Goal: Communication & Community: Answer question/provide support

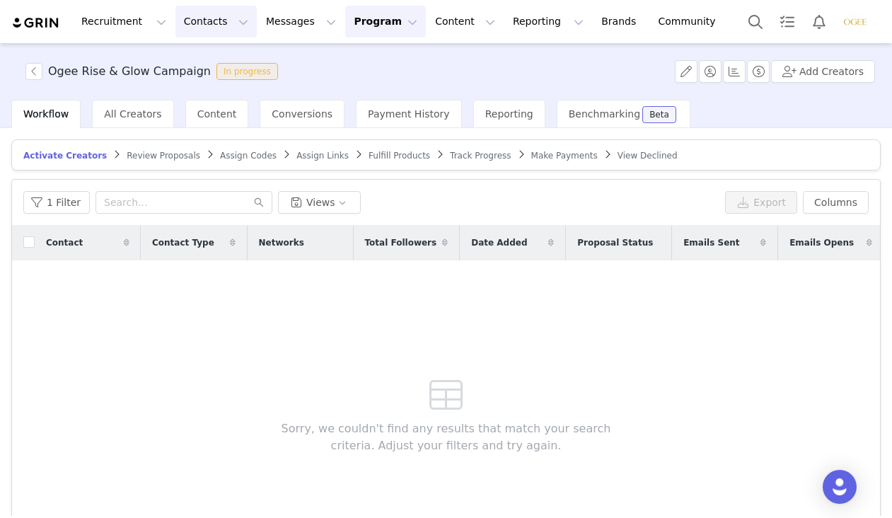
click at [212, 26] on button "Contacts Contacts" at bounding box center [215, 22] width 81 height 32
click at [211, 57] on p "Creators" at bounding box center [198, 62] width 42 height 15
click at [274, 25] on button "Messages Messages" at bounding box center [300, 22] width 87 height 32
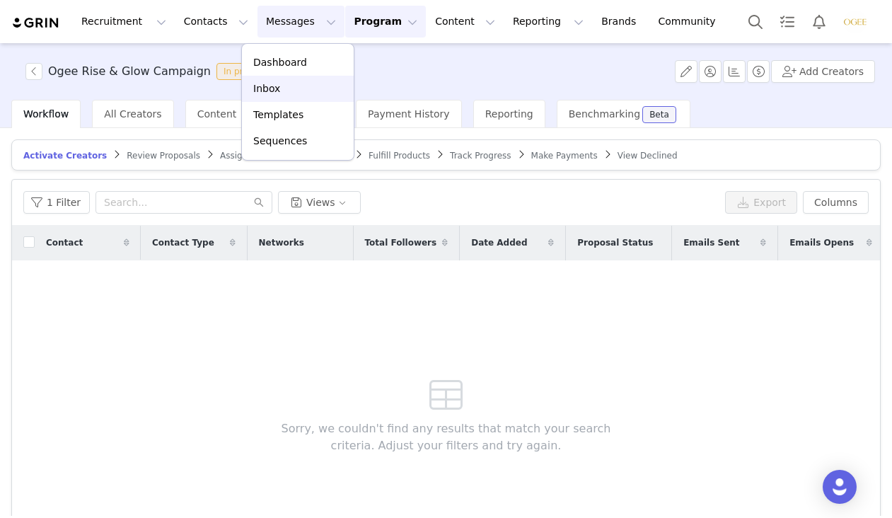
click at [274, 83] on p "Inbox" at bounding box center [266, 88] width 27 height 15
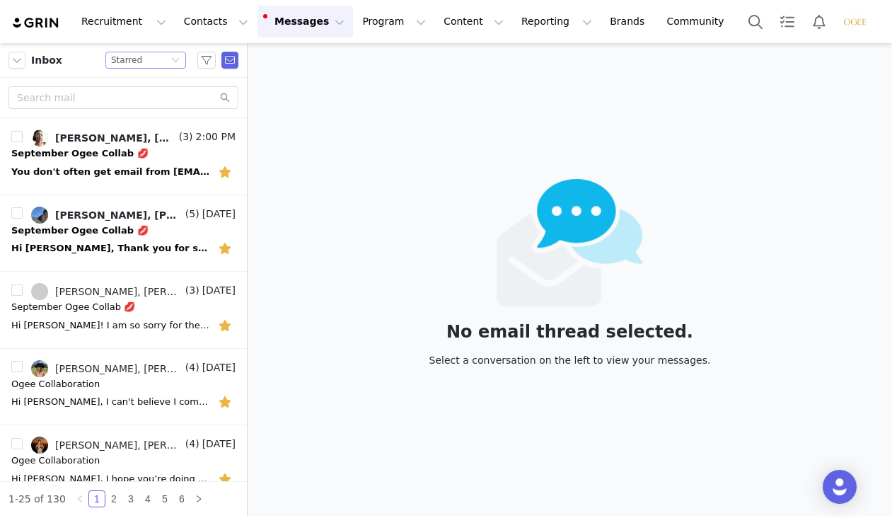
click at [136, 62] on div "Starred" at bounding box center [126, 60] width 31 height 16
click at [138, 61] on div "Starred" at bounding box center [126, 60] width 31 height 16
click at [136, 128] on li "Unread only" at bounding box center [145, 131] width 81 height 23
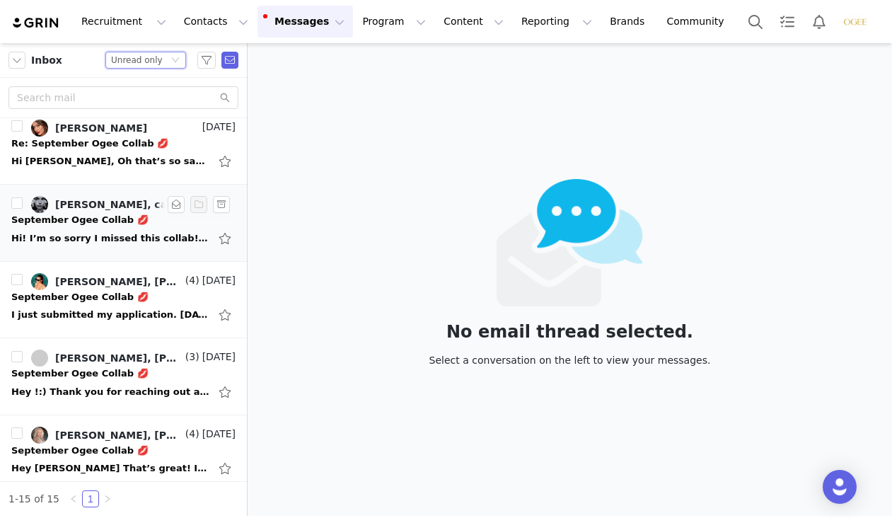
scroll to position [788, 0]
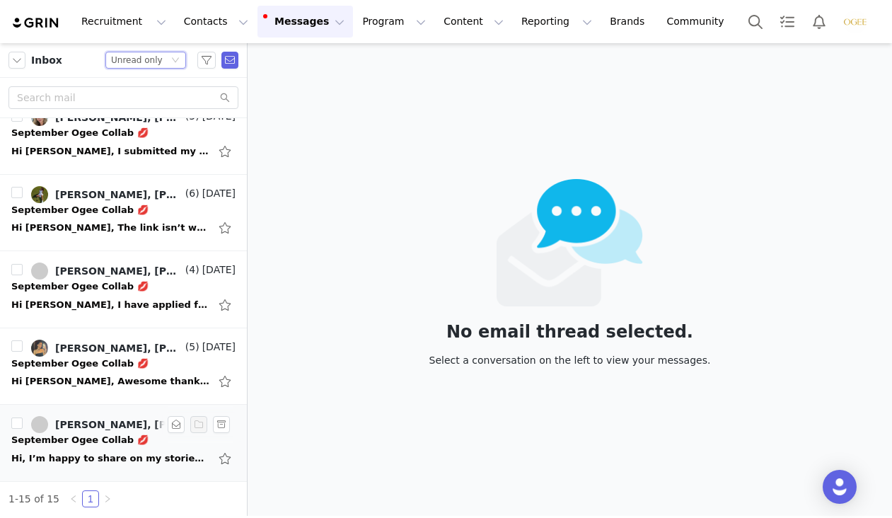
click at [76, 453] on div "Hi, I’m happy to share on my stories if you’d like to send products, but I’m no…" at bounding box center [110, 458] width 198 height 14
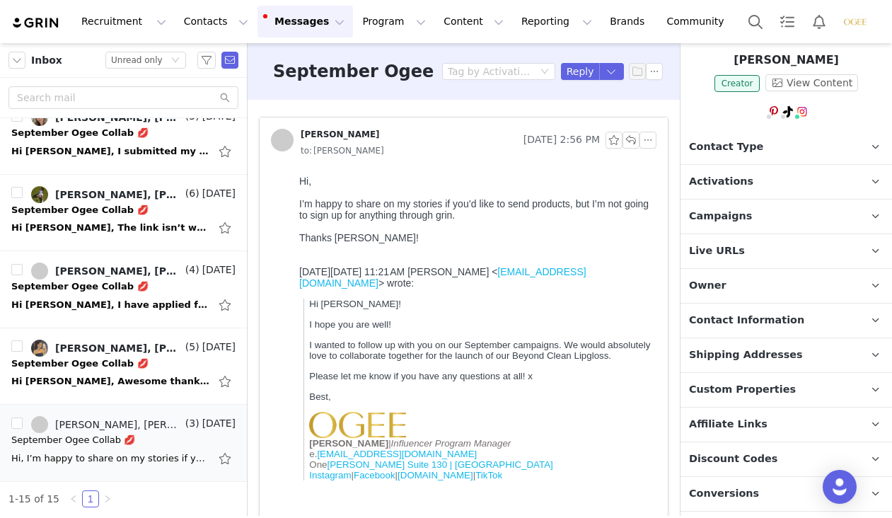
scroll to position [200, 0]
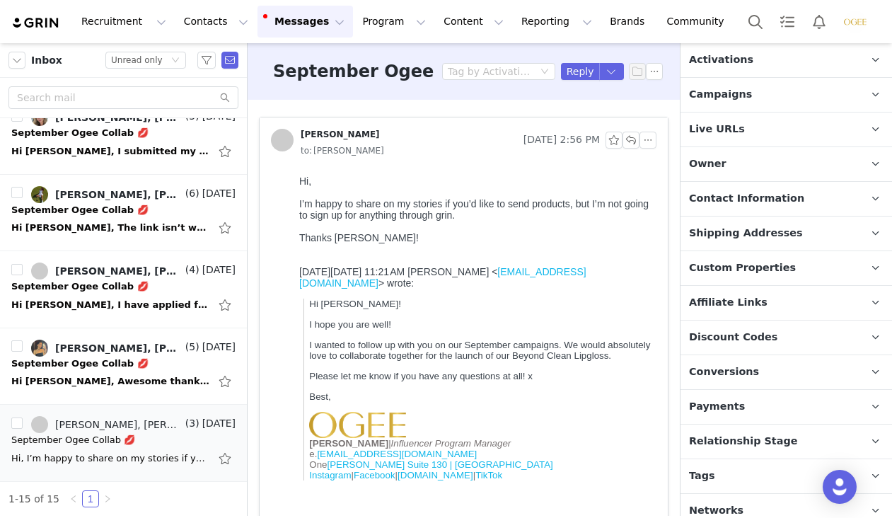
click at [749, 434] on span "Relationship Stage" at bounding box center [743, 442] width 109 height 16
click at [84, 371] on div "Hi [PERSON_NAME], Awesome thank you! I just submitted my proposal. xx [DATE][DA…" at bounding box center [123, 381] width 224 height 23
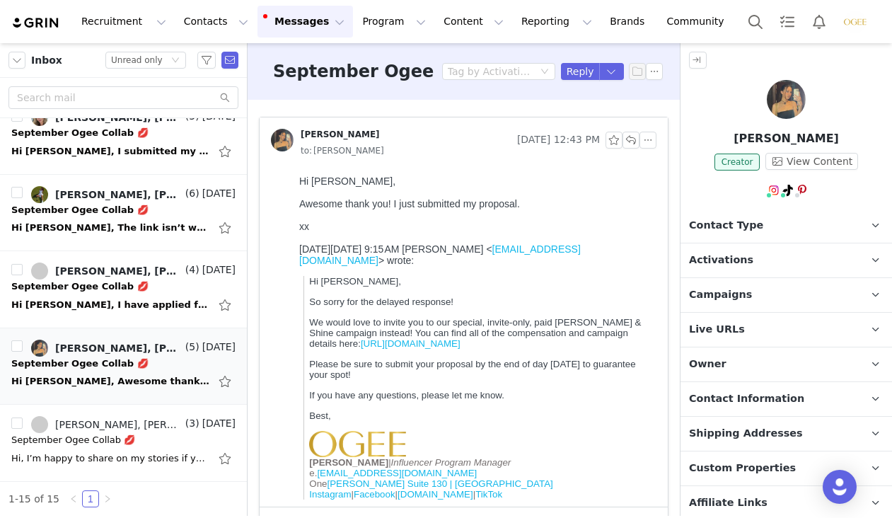
scroll to position [0, 0]
click at [723, 253] on span "Activations" at bounding box center [721, 260] width 64 height 16
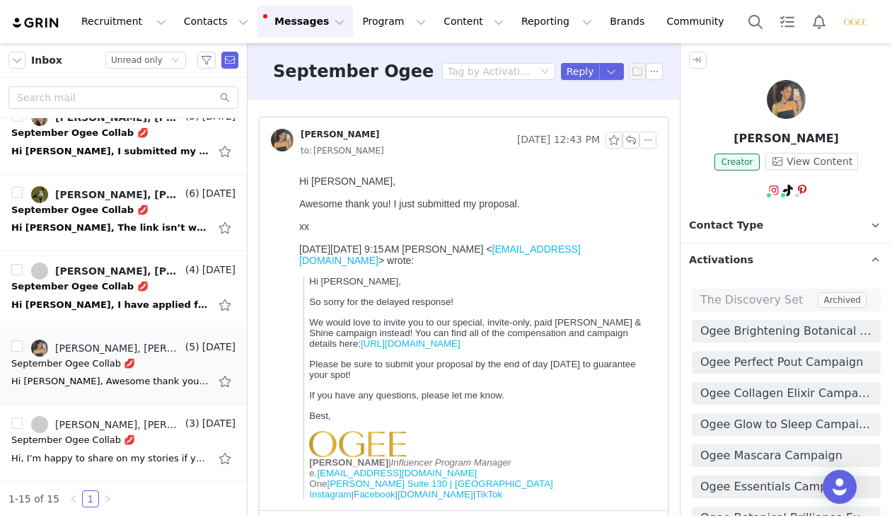
click at [727, 260] on span "Activations" at bounding box center [721, 260] width 64 height 16
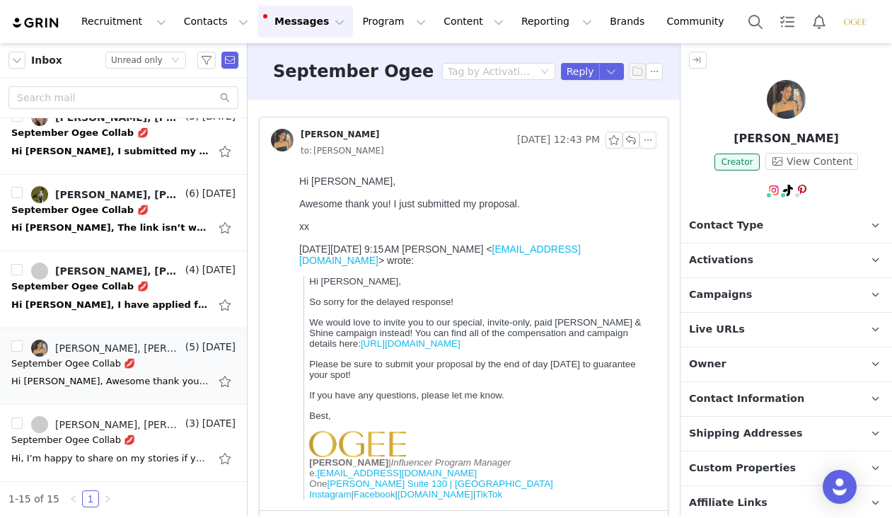
click at [727, 260] on span "Activations" at bounding box center [721, 260] width 64 height 16
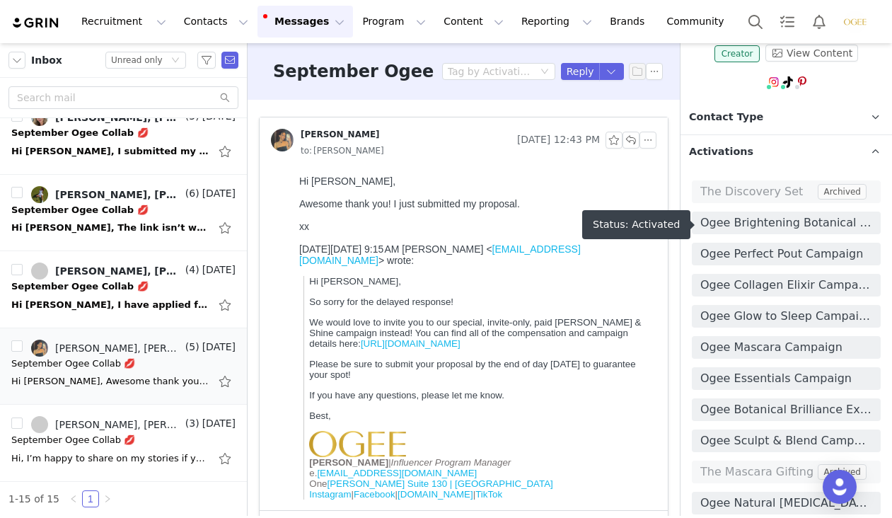
scroll to position [59, 0]
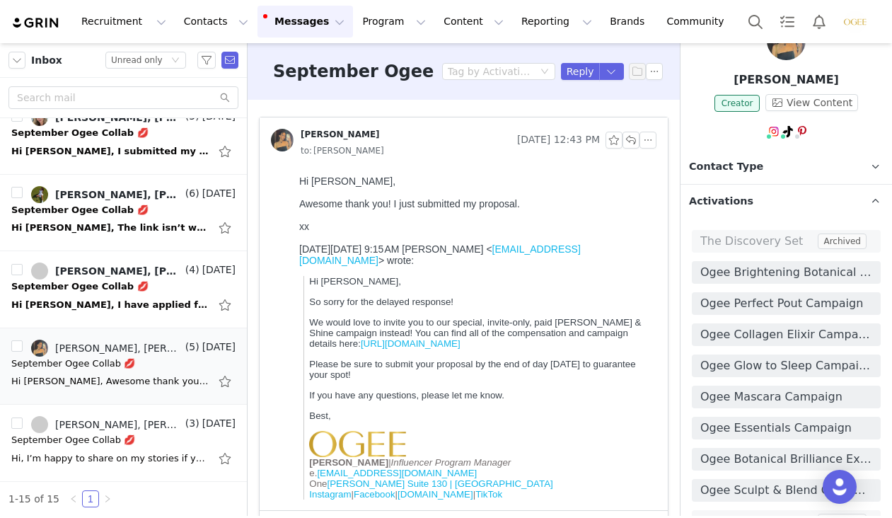
click at [728, 202] on span "Activations" at bounding box center [721, 202] width 64 height 16
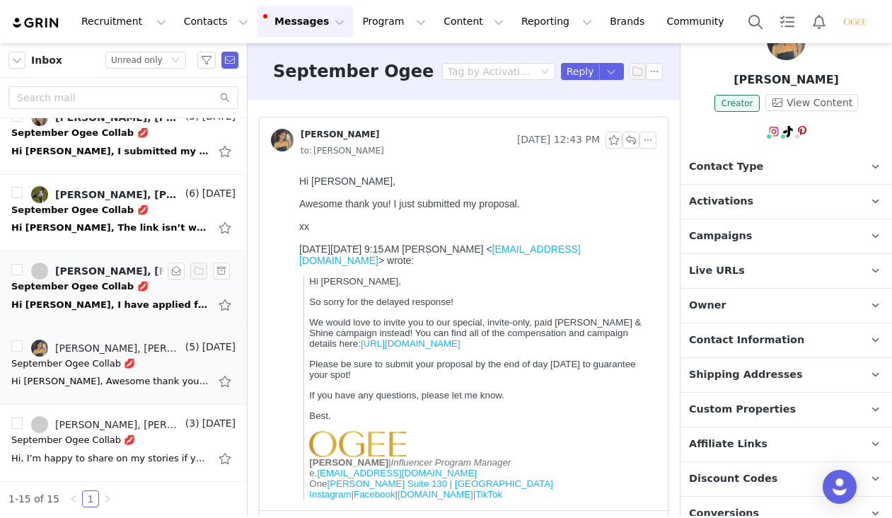
click at [93, 300] on div "Hi [PERSON_NAME], I have applied for this campaign! Kind Regards, [PERSON_NAME]…" at bounding box center [110, 305] width 198 height 14
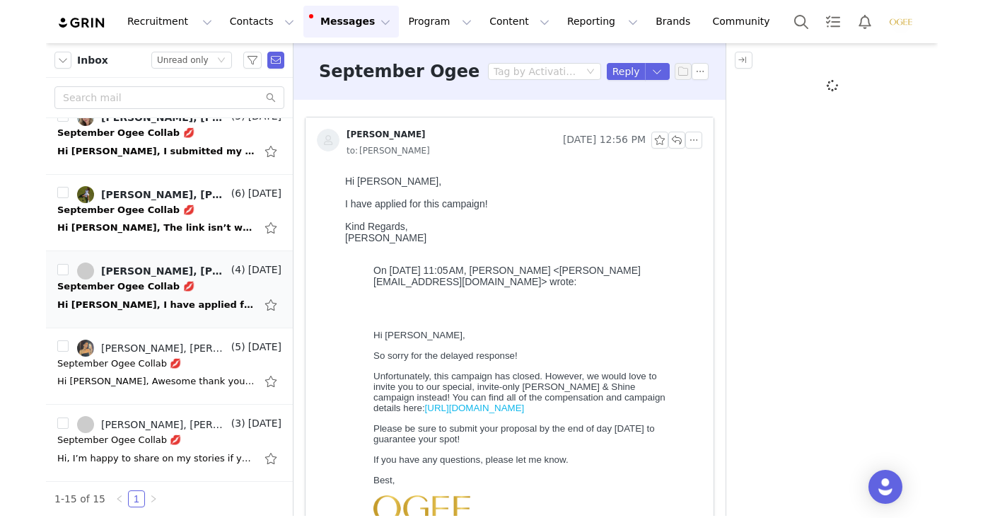
scroll to position [0, 0]
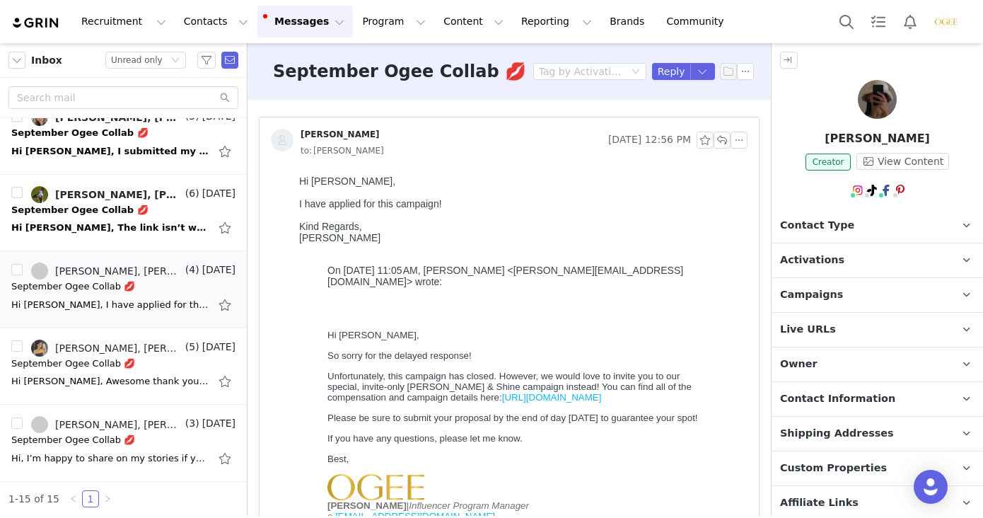
click at [817, 268] on span "Activations" at bounding box center [812, 260] width 64 height 16
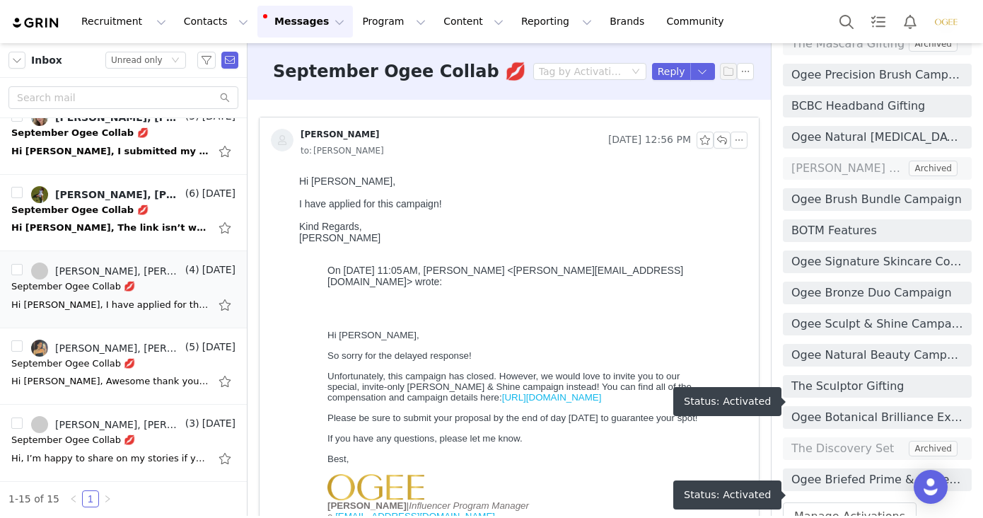
scroll to position [18, 0]
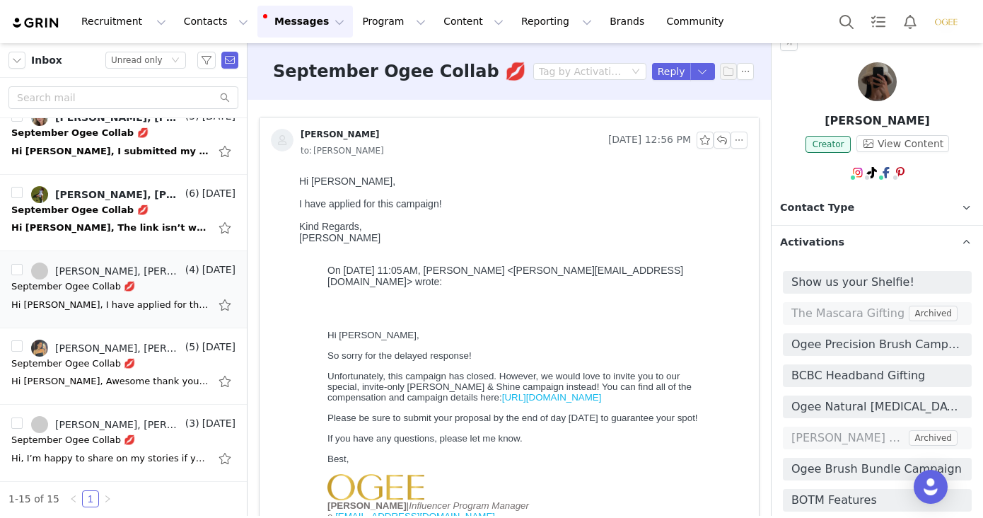
click at [824, 250] on span "Activations" at bounding box center [812, 243] width 64 height 16
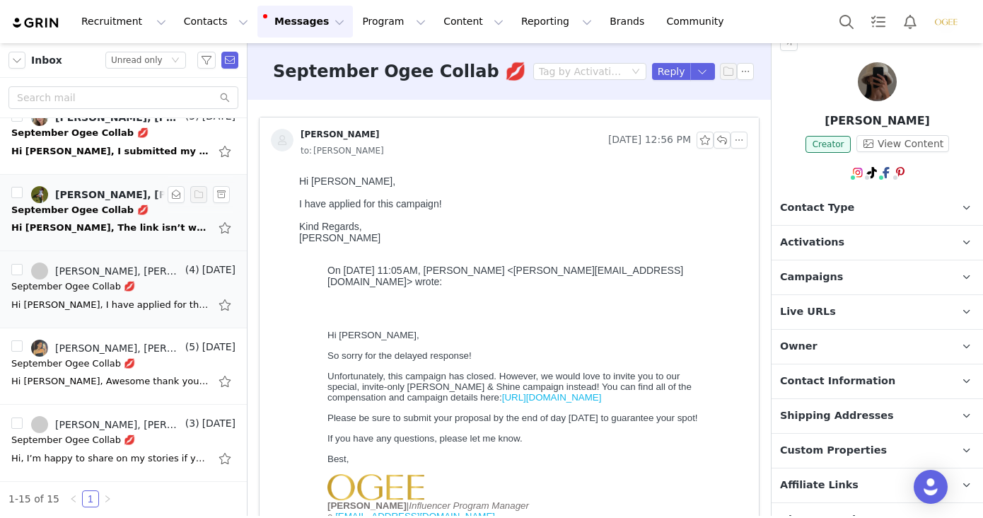
click at [98, 226] on div "Hi [PERSON_NAME], The link isn’t working for me. ☹ From: [PERSON_NAME] <[PERSON…" at bounding box center [110, 228] width 198 height 14
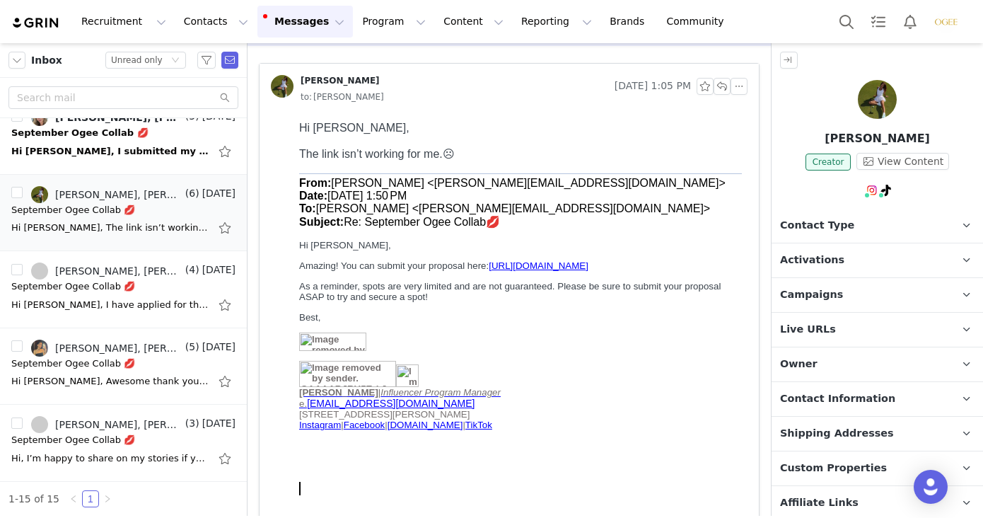
scroll to position [64, 0]
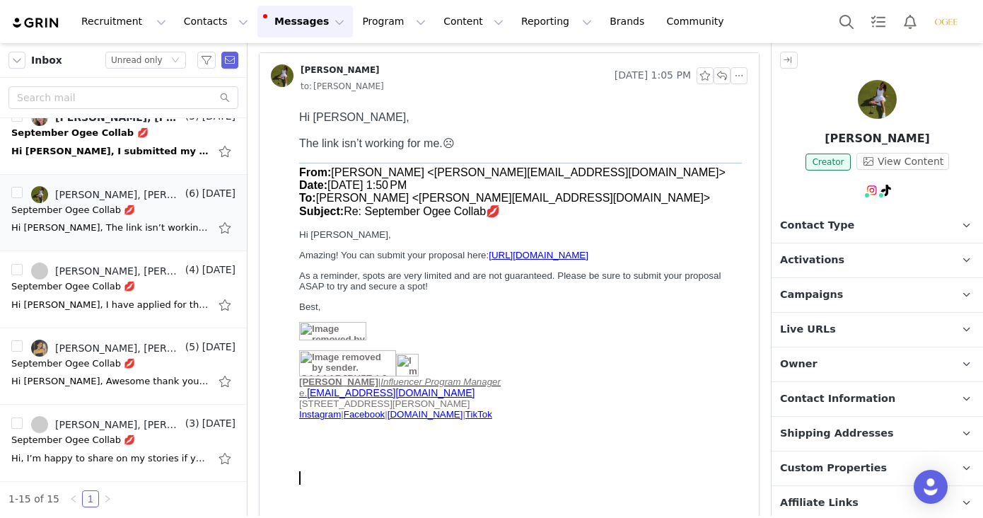
click at [475, 291] on span "As a reminder, spots are very limited and are not guaranteed. Please be sure to…" at bounding box center [510, 280] width 422 height 21
click at [881, 257] on p "Activations" at bounding box center [861, 260] width 178 height 34
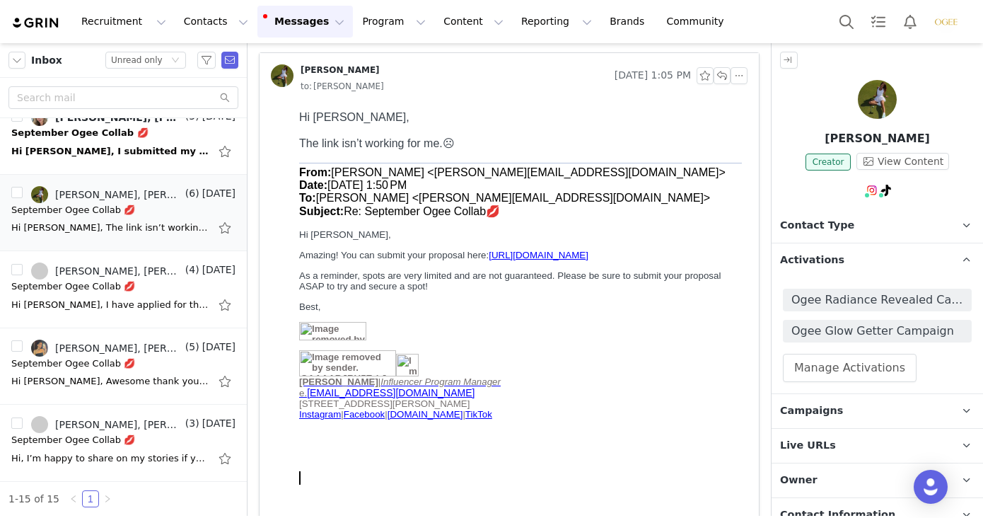
click at [803, 257] on span "Activations" at bounding box center [812, 260] width 64 height 16
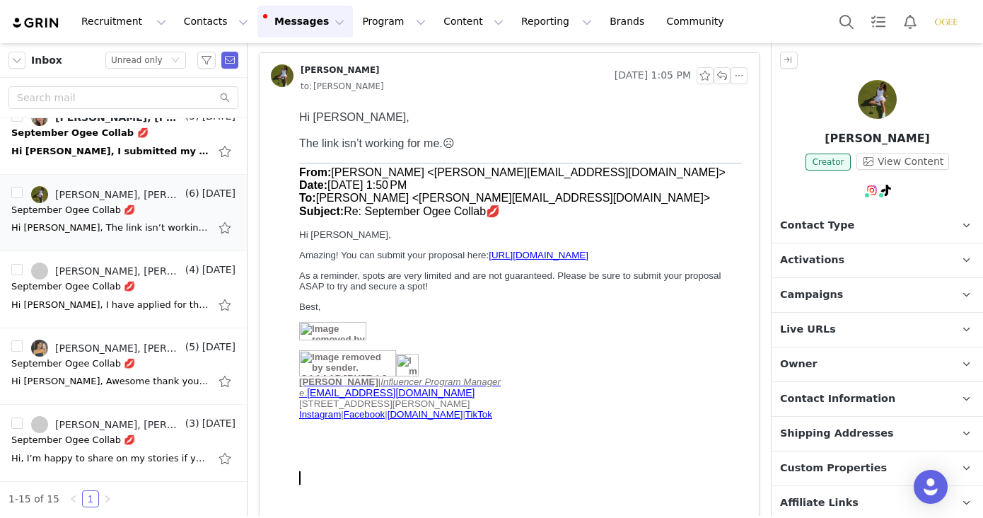
scroll to position [0, 0]
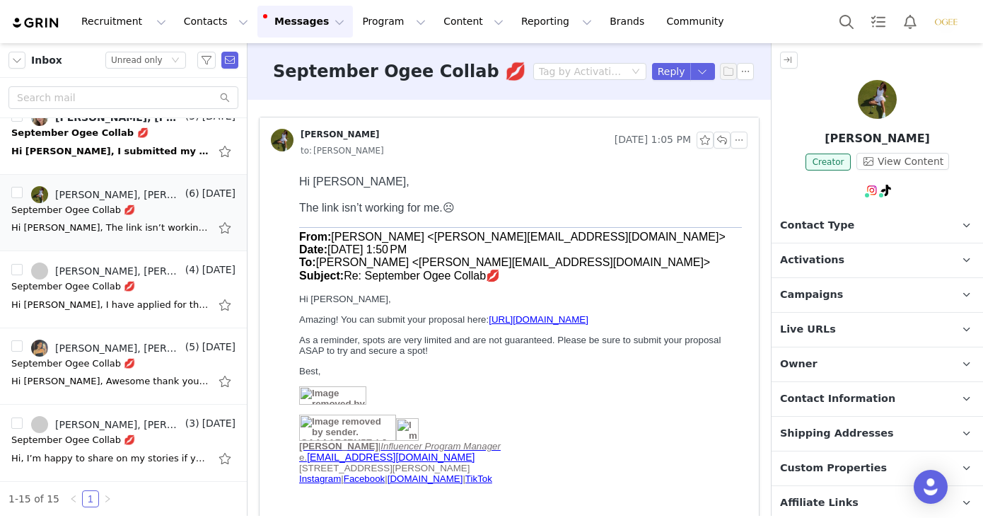
click at [620, 354] on span "As a reminder, spots are very limited and are not guaranteed. Please be sure to…" at bounding box center [510, 345] width 422 height 21
click at [389, 298] on div "From: [PERSON_NAME] <[PERSON_NAME][EMAIL_ADDRESS][DOMAIN_NAME]> Date: [DATE] 1:…" at bounding box center [520, 388] width 443 height 322
click at [866, 215] on link "@theresehollandd" at bounding box center [889, 220] width 90 height 11
click at [450, 356] on span "As a reminder, spots are very limited and are not guaranteed. Please be sure to…" at bounding box center [510, 345] width 422 height 21
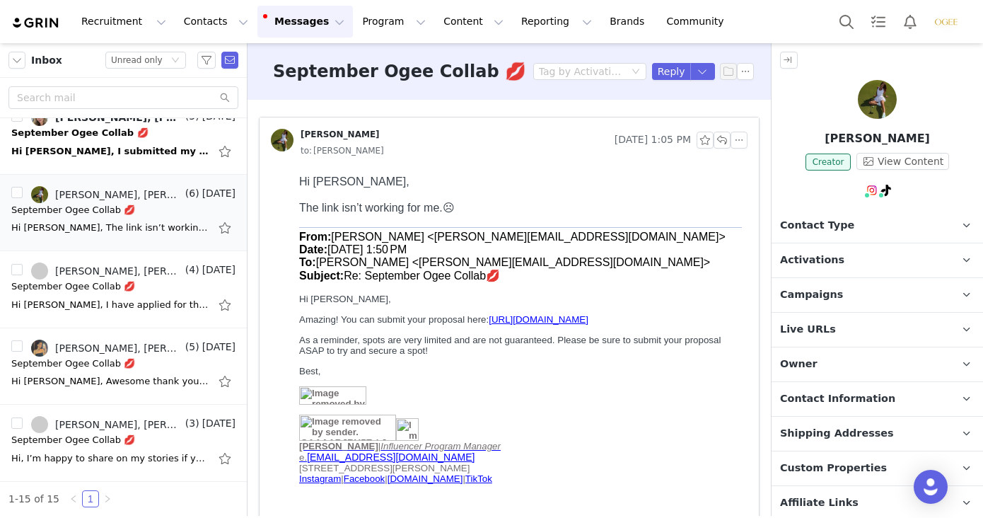
click at [836, 257] on span "Activations" at bounding box center [812, 260] width 64 height 16
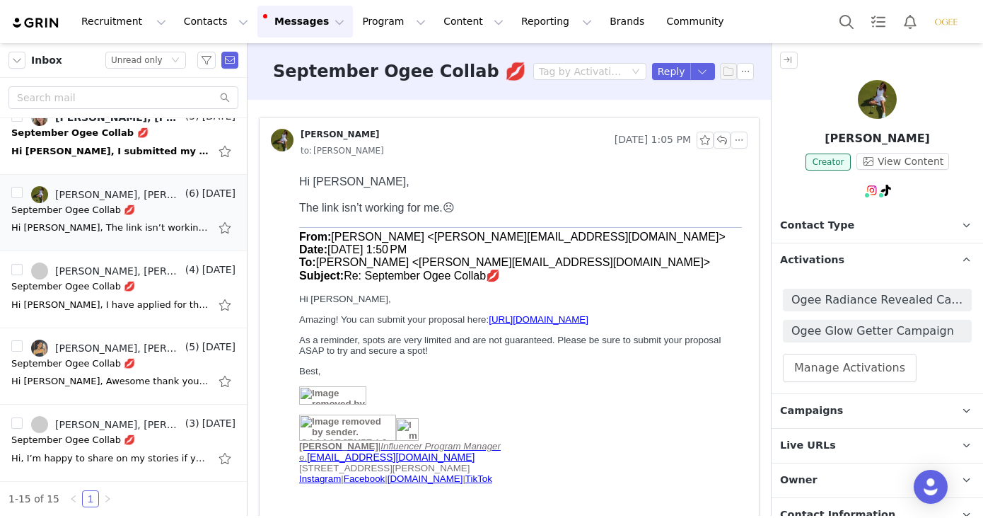
click at [820, 260] on span "Activations" at bounding box center [812, 260] width 64 height 16
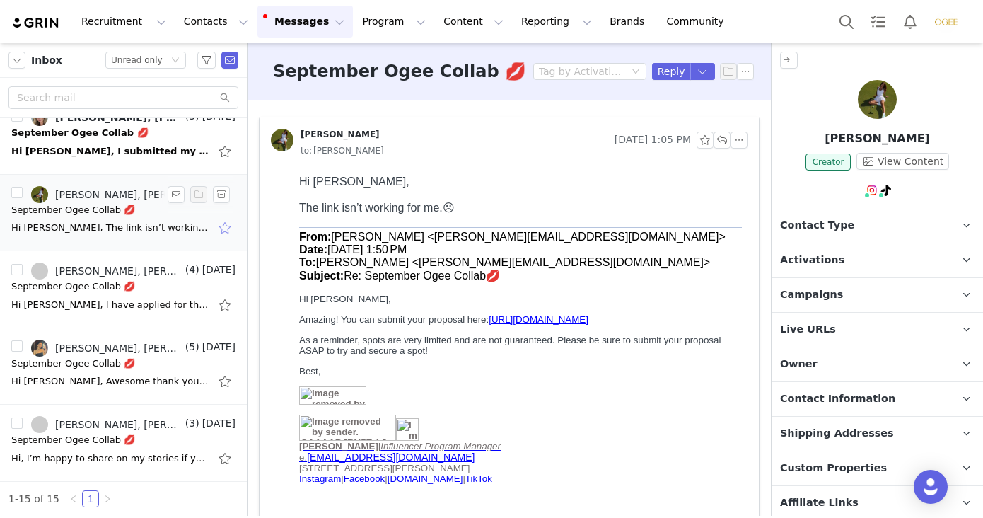
click at [227, 229] on button "button" at bounding box center [226, 227] width 18 height 23
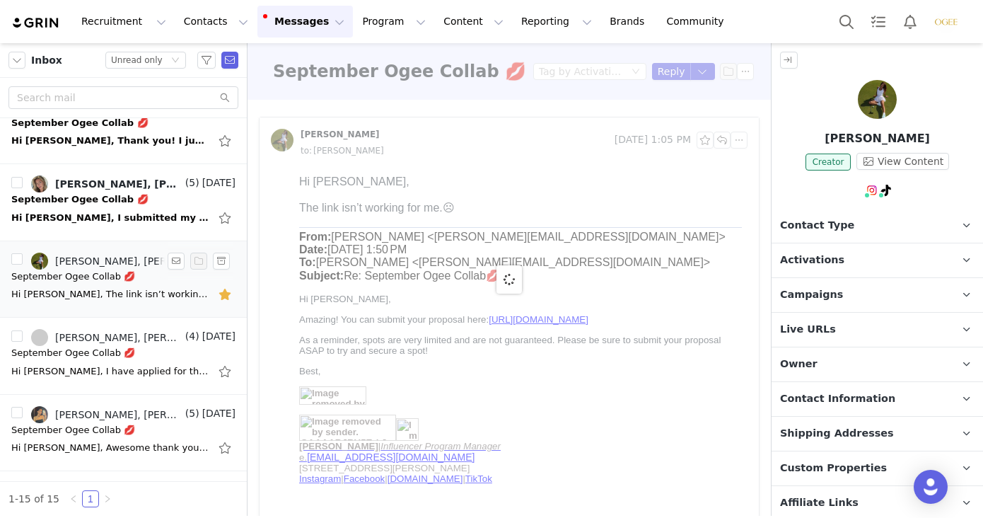
scroll to position [714, 0]
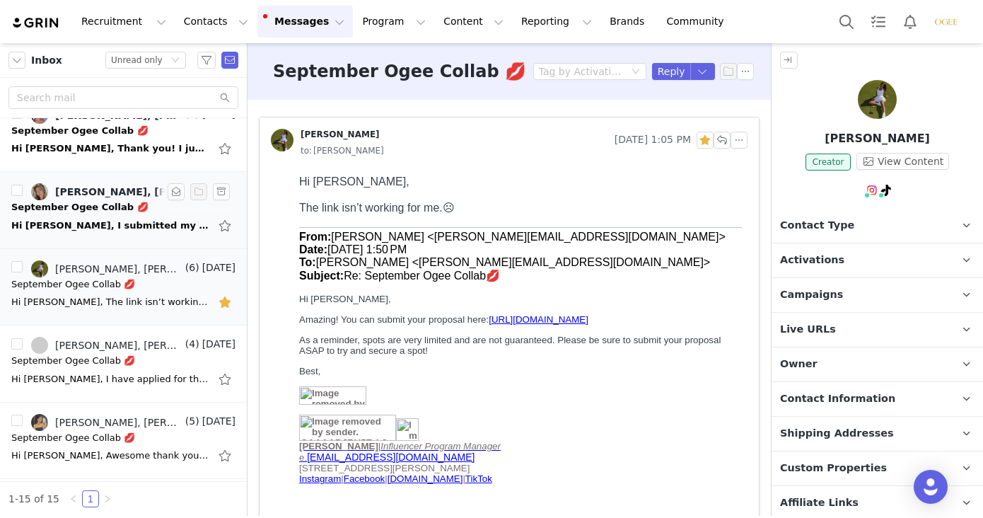
click at [117, 226] on div "Hi [PERSON_NAME], I submitted my proposal! Thank you 😊 [DATE][DATE] 9:02 AM [PE…" at bounding box center [110, 226] width 198 height 14
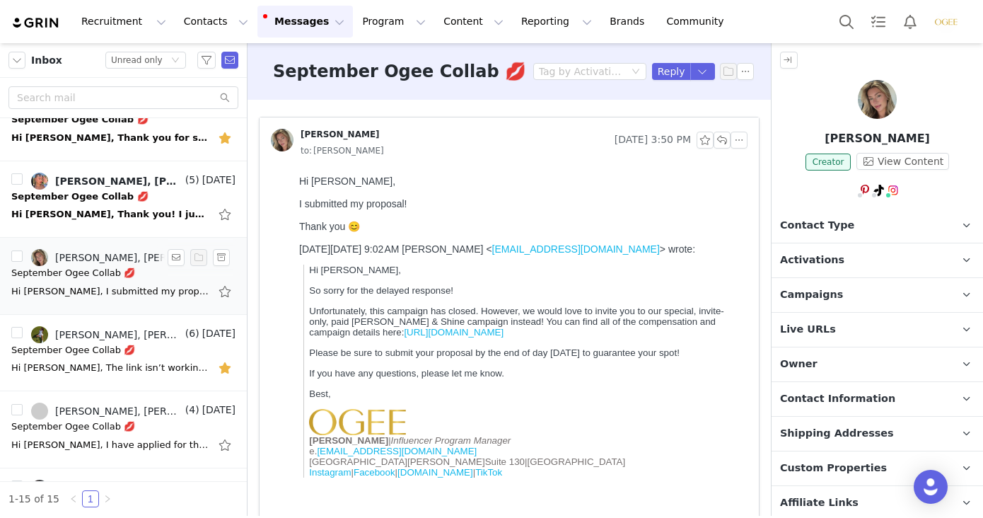
scroll to position [637, 0]
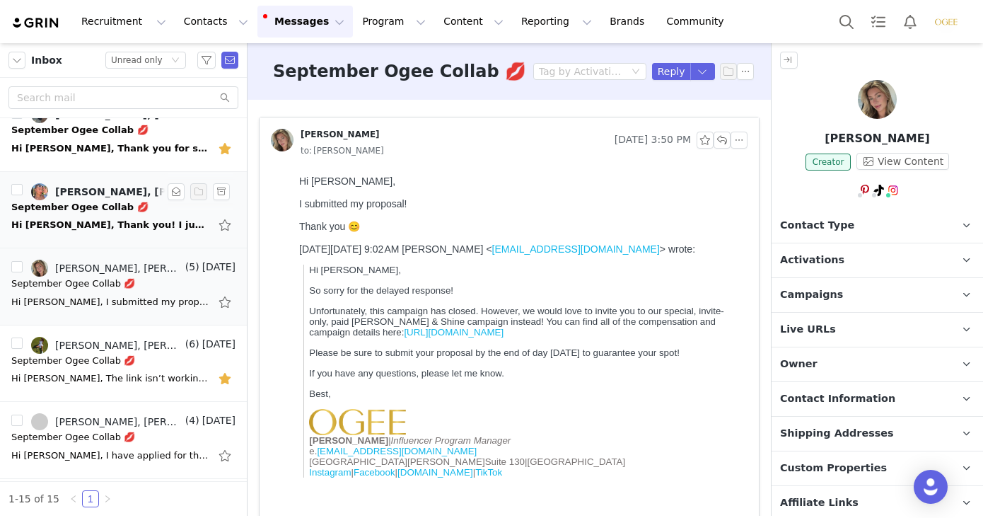
click at [98, 228] on div "Hi [PERSON_NAME], Thank you! I just sent it over :) [PERSON_NAME] 302.521.6002 …" at bounding box center [110, 225] width 198 height 14
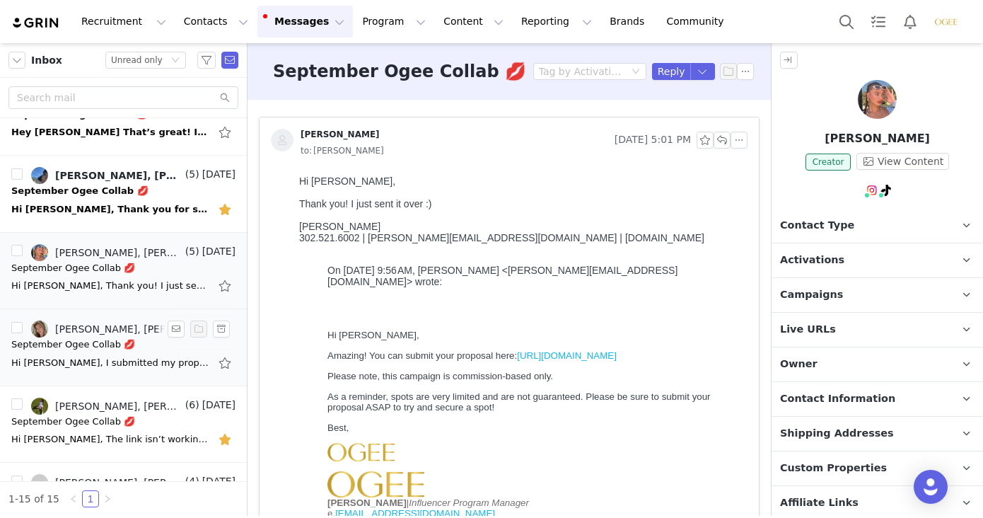
scroll to position [557, 0]
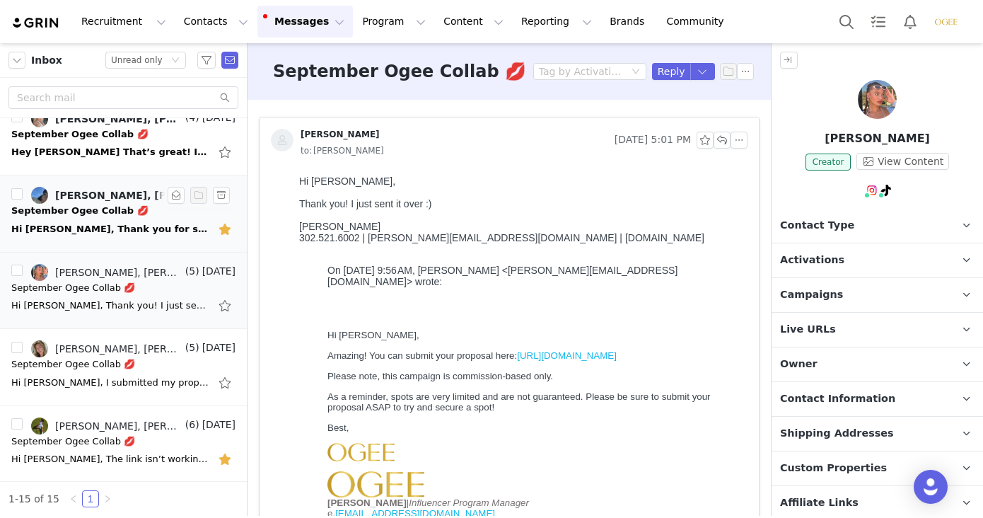
click at [132, 228] on div "Hi [PERSON_NAME], Thank you for sending. Let’s go with the following campaign: …" at bounding box center [110, 229] width 198 height 14
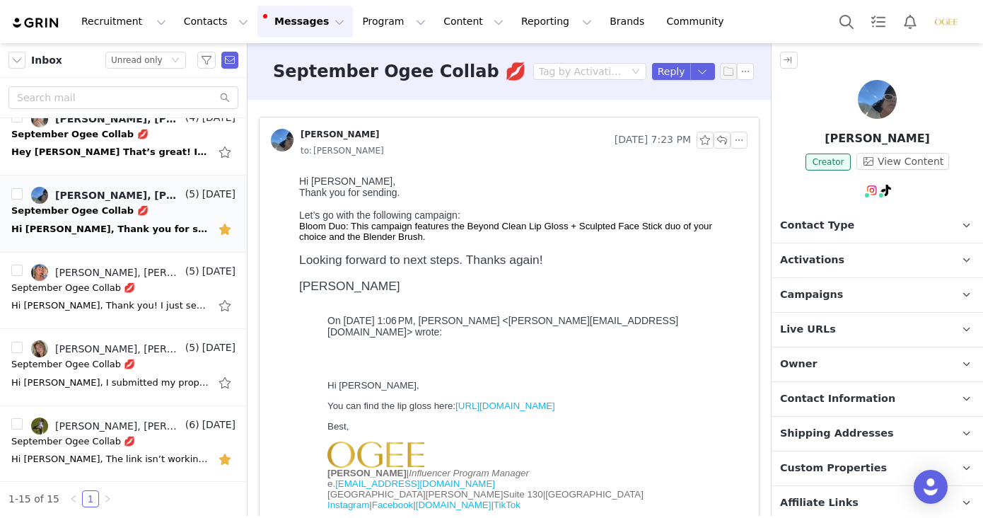
scroll to position [0, 0]
click at [851, 262] on p "Activations" at bounding box center [861, 260] width 178 height 34
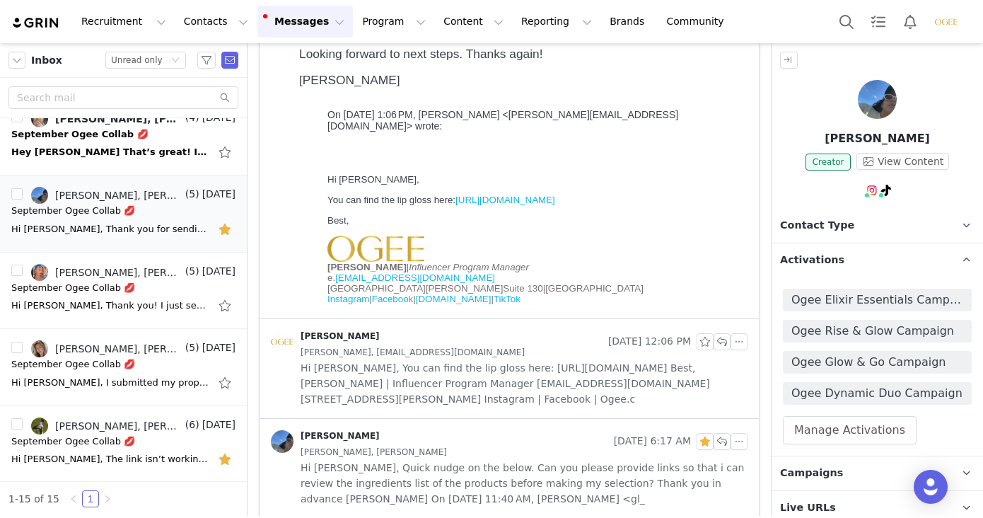
scroll to position [207, 0]
click at [753, 184] on div at bounding box center [509, 140] width 499 height 354
